Goal: Transaction & Acquisition: Purchase product/service

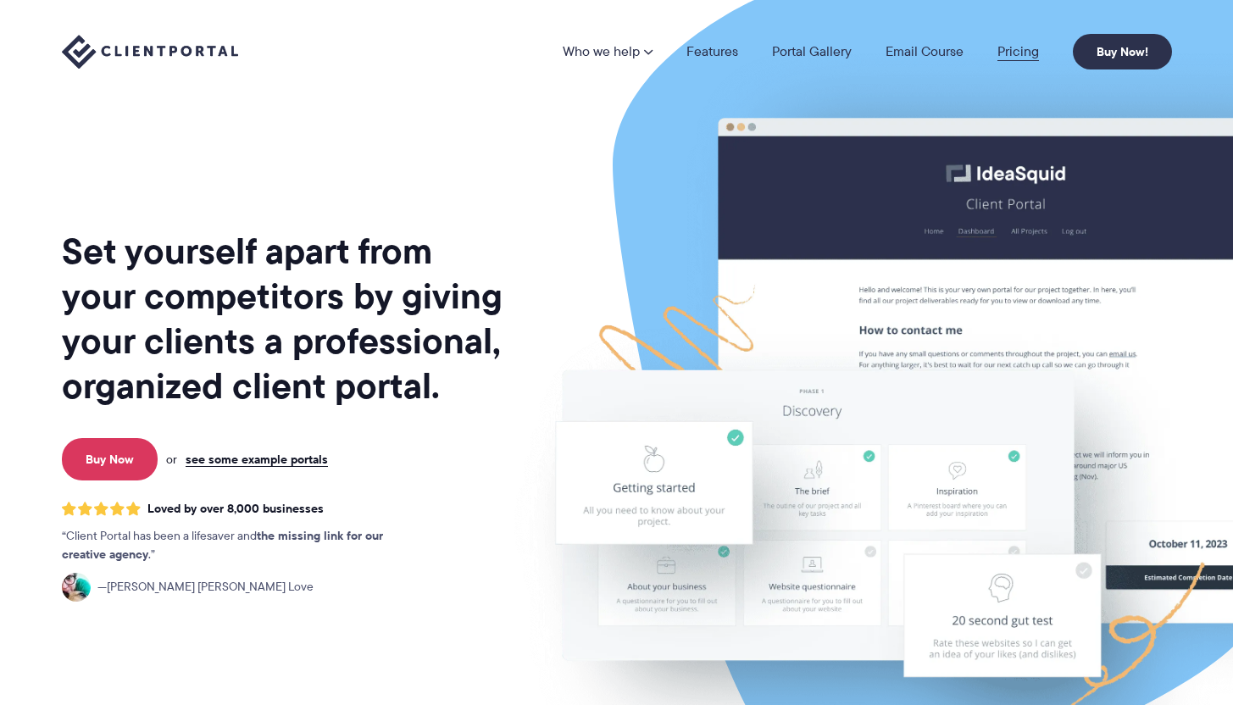
click at [1019, 45] on link "Pricing" at bounding box center [1018, 52] width 42 height 14
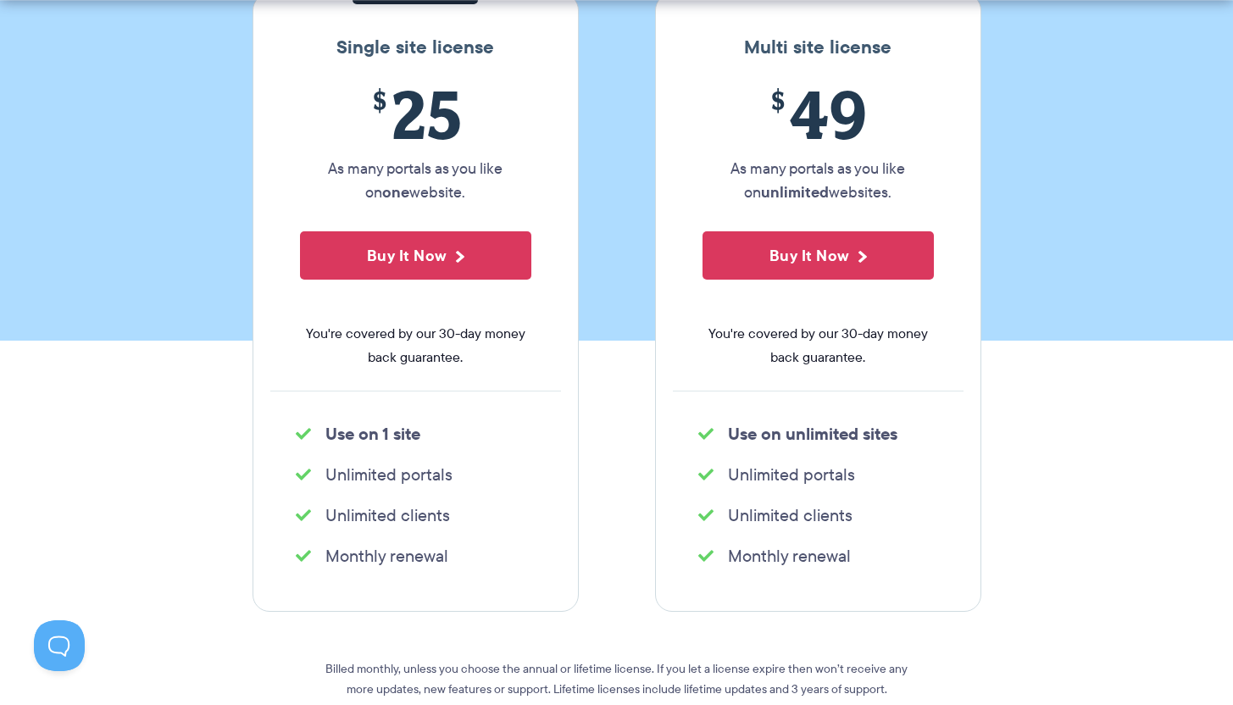
scroll to position [314, 0]
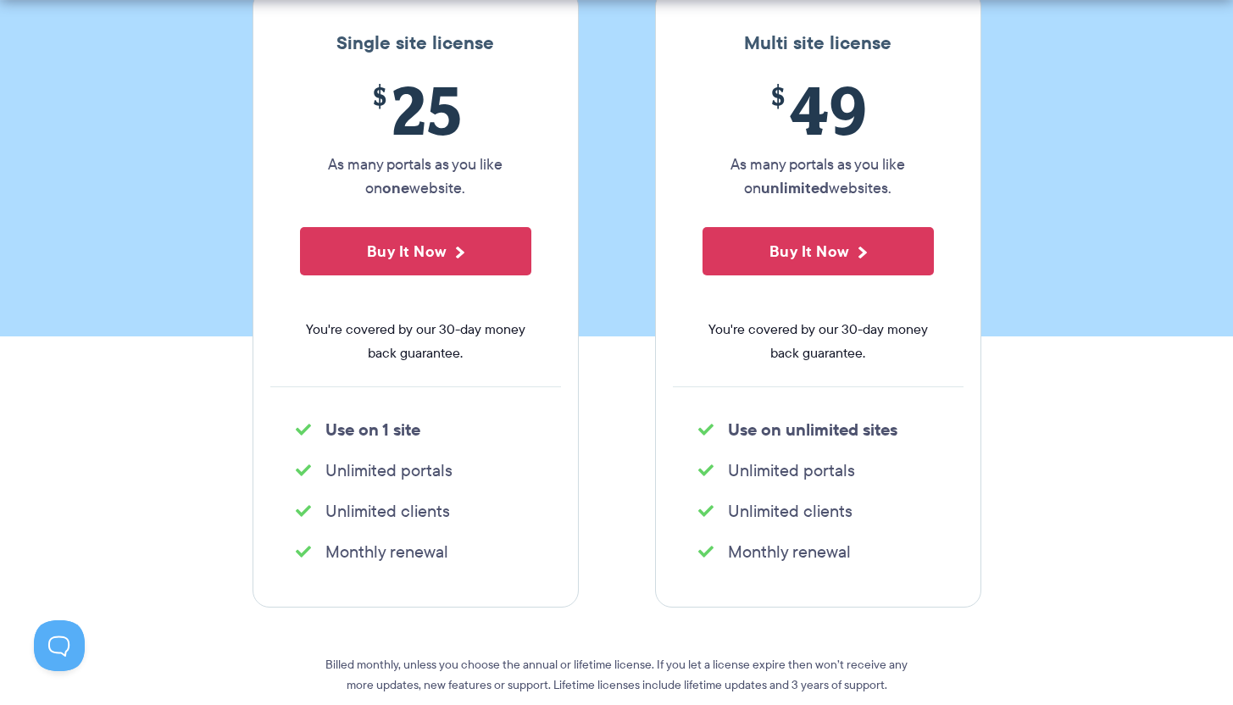
drag, startPoint x: 564, startPoint y: 388, endPoint x: 567, endPoint y: 534, distance: 145.8
click at [567, 529] on div "Single site license $ 25 As many portals as you like on one website. Buy It Now…" at bounding box center [416, 298] width 326 height 619
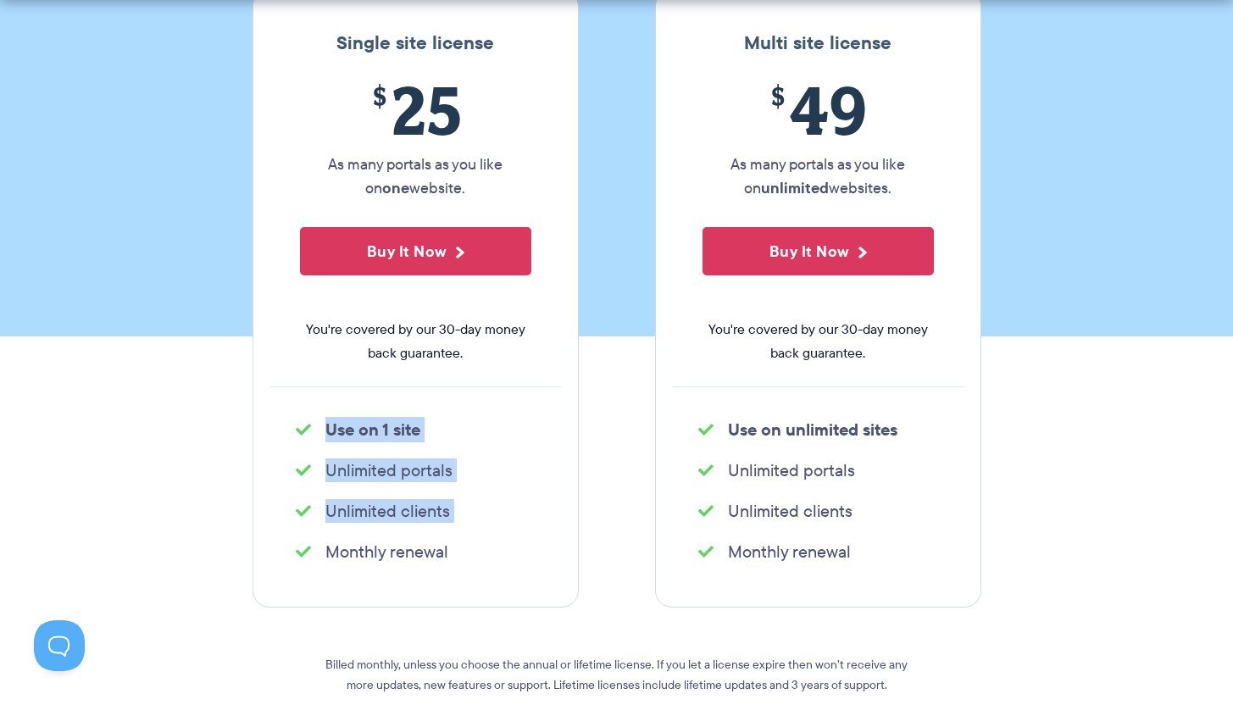
click at [567, 534] on div "Single site license $ 25 As many portals as you like on one website. Buy It Now…" at bounding box center [416, 298] width 326 height 619
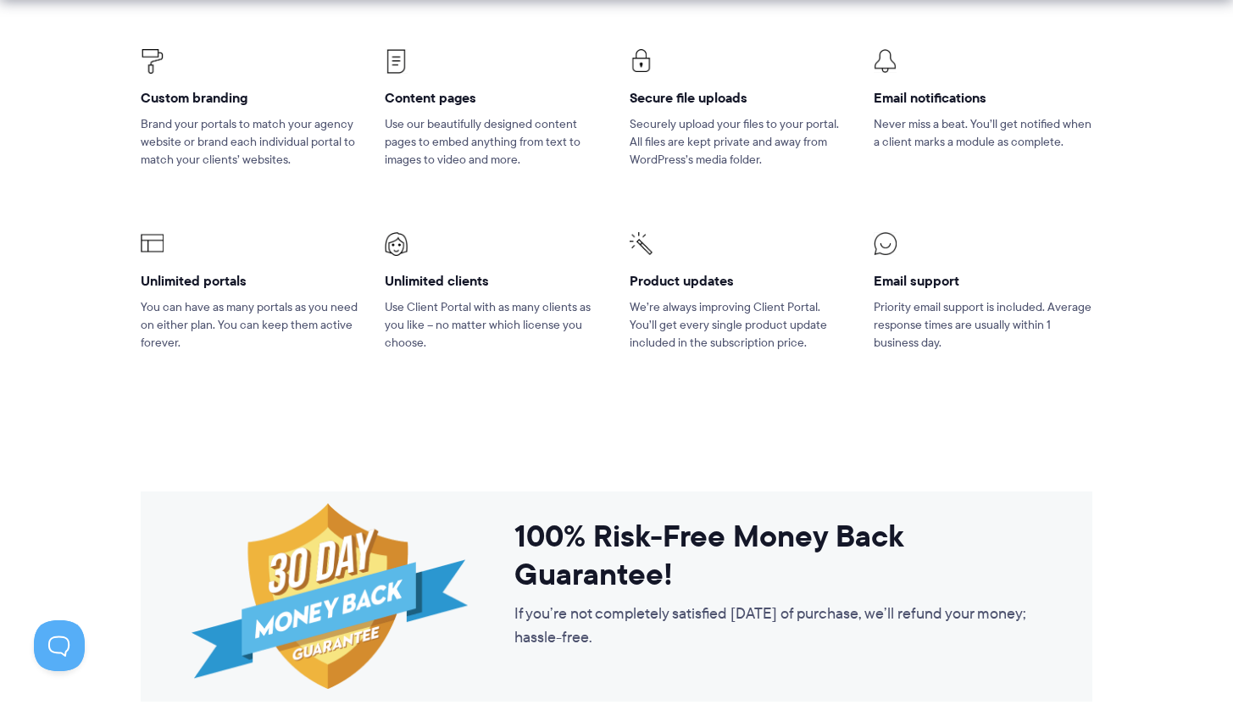
scroll to position [1641, 0]
